Goal: Check status

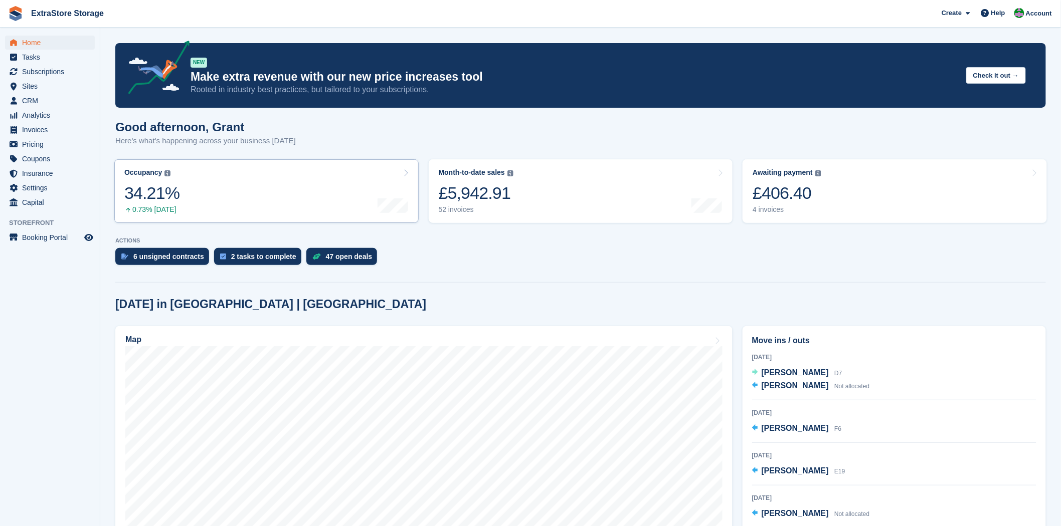
scroll to position [56, 0]
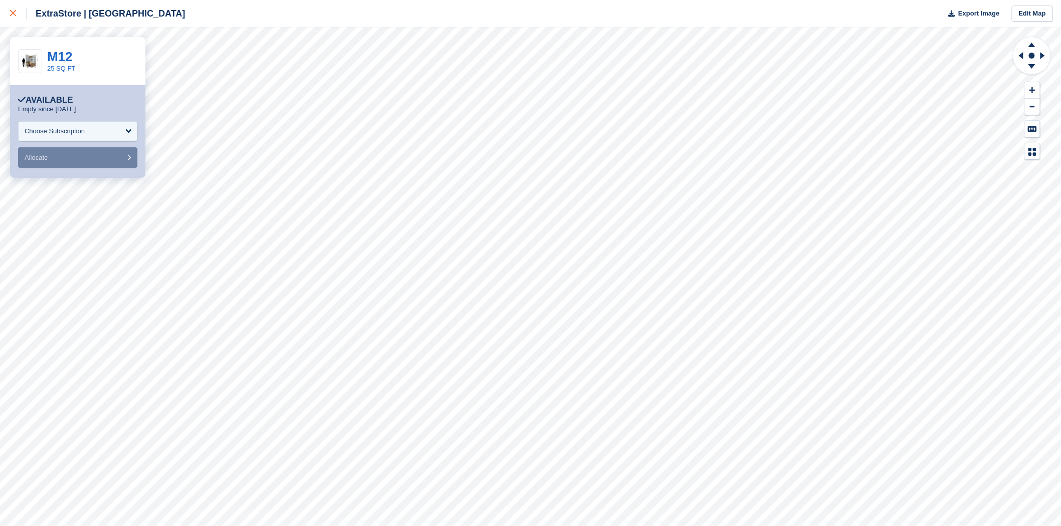
click at [9, 13] on link at bounding box center [13, 13] width 27 height 27
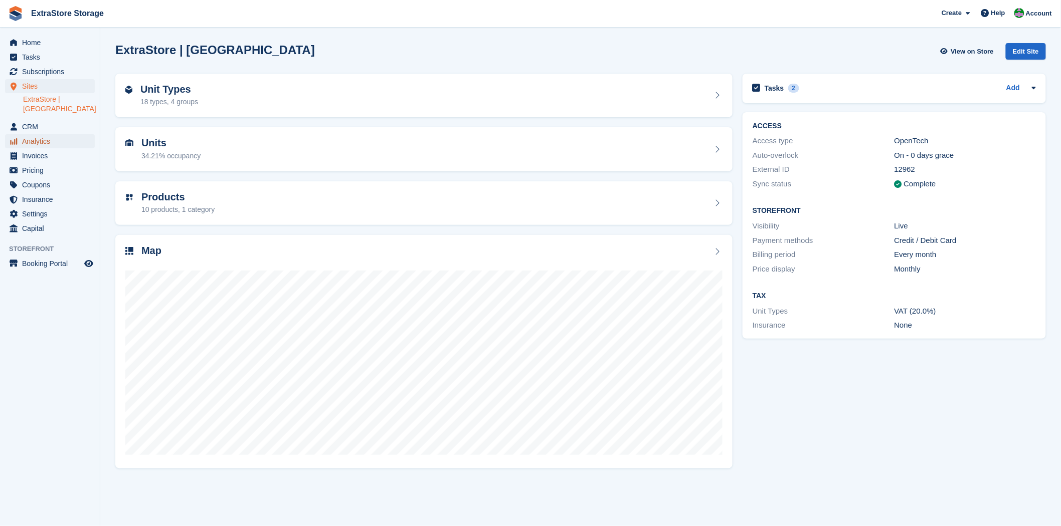
click at [47, 134] on span "Analytics" at bounding box center [52, 141] width 60 height 14
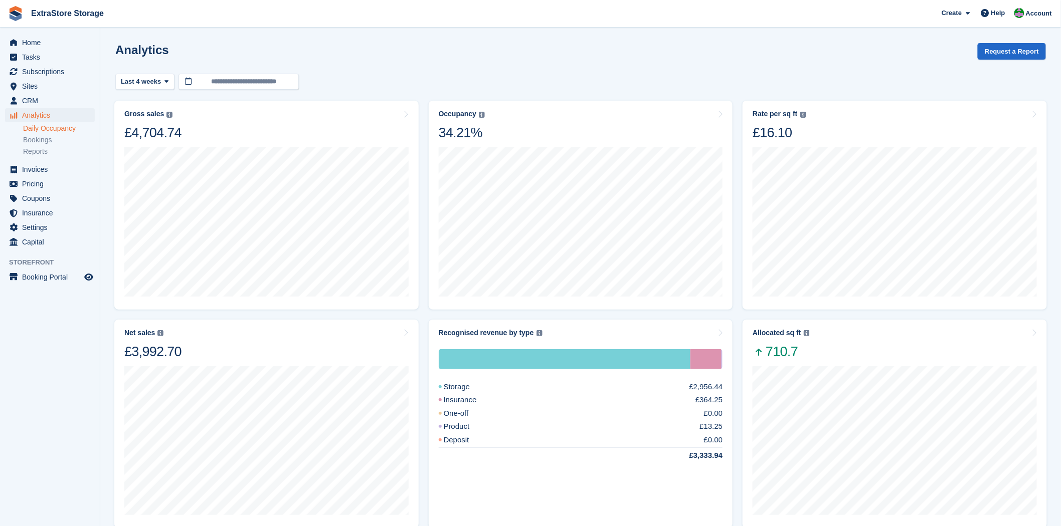
click at [48, 130] on link "Daily Occupancy" at bounding box center [59, 129] width 72 height 10
